Goal: Transaction & Acquisition: Book appointment/travel/reservation

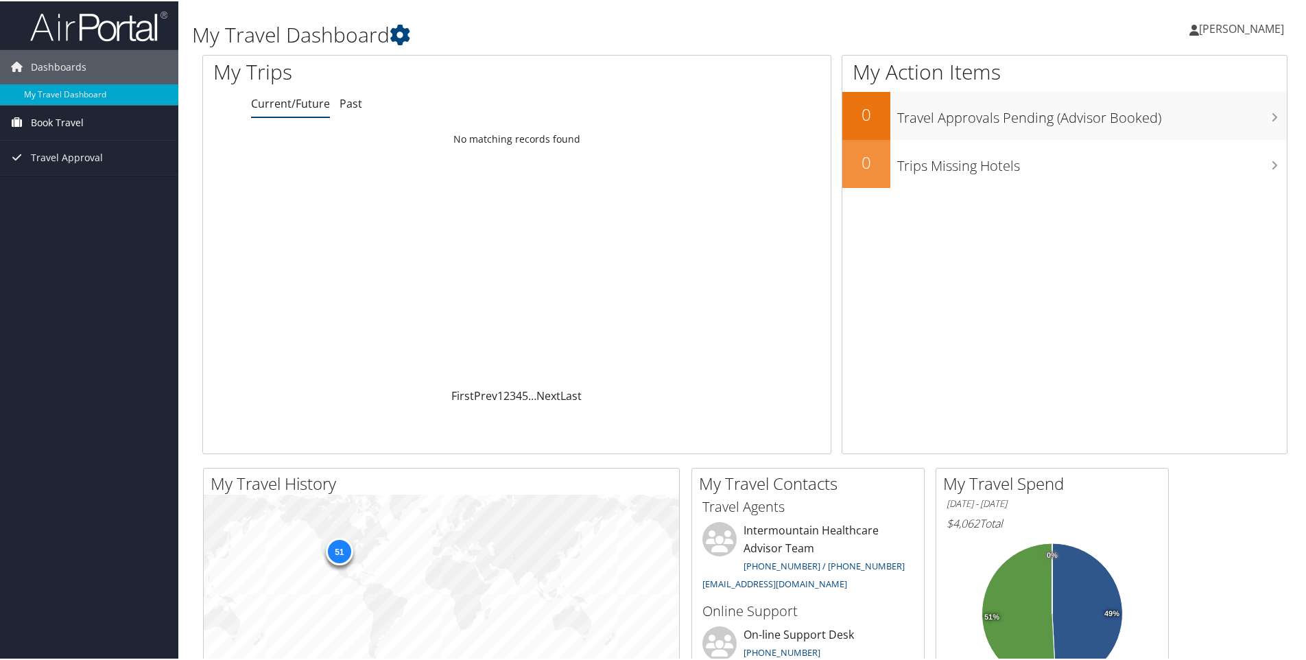
click at [64, 117] on span "Book Travel" at bounding box center [57, 121] width 53 height 34
click at [64, 161] on link "Book/Manage Online Trips" at bounding box center [89, 169] width 178 height 21
click at [72, 119] on span "Book Travel" at bounding box center [57, 121] width 53 height 34
click at [67, 166] on link "Book/Manage Online Trips" at bounding box center [89, 169] width 178 height 21
